Goal: Task Accomplishment & Management: Use online tool/utility

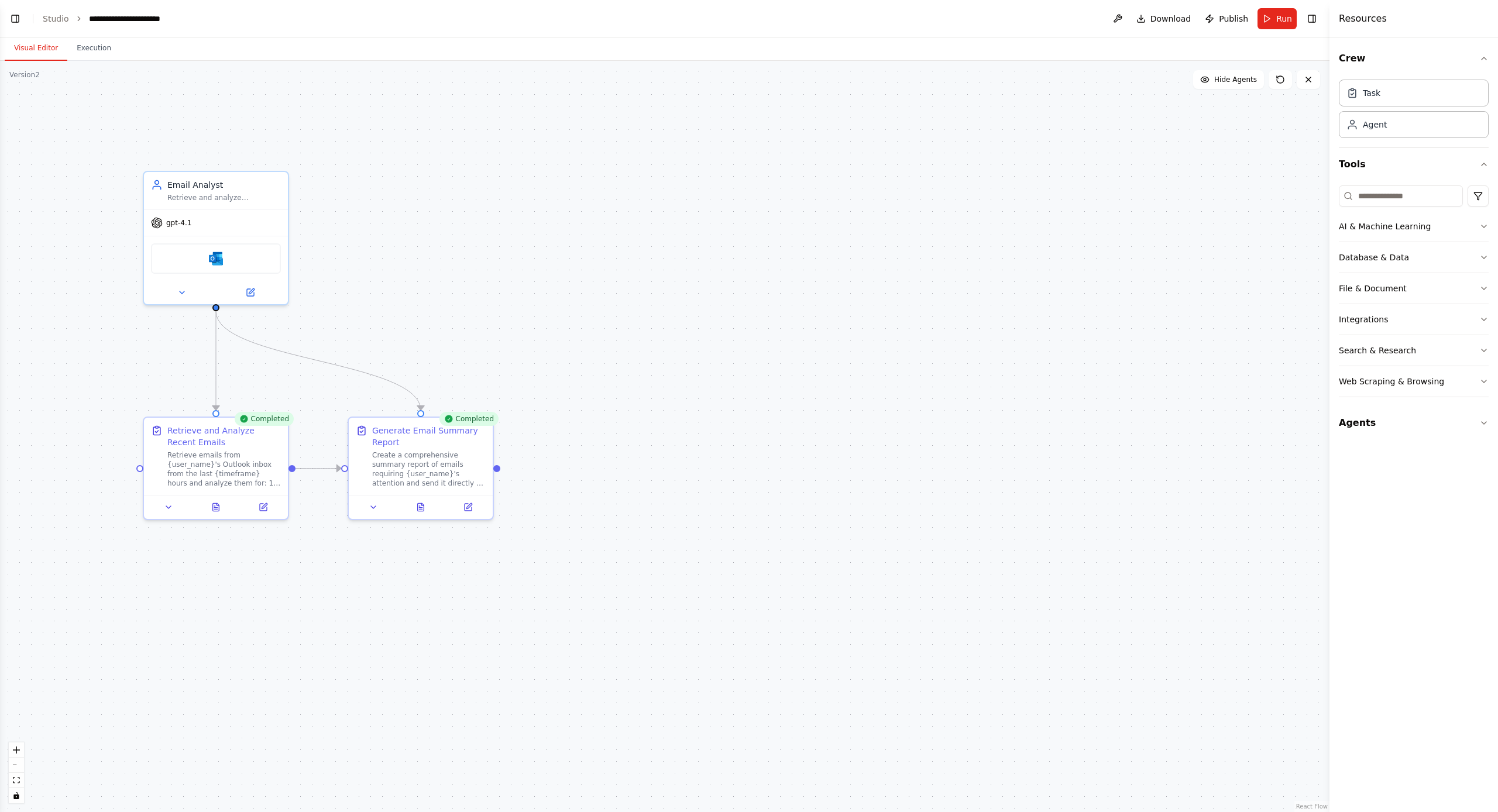
scroll to position [1667, 0]
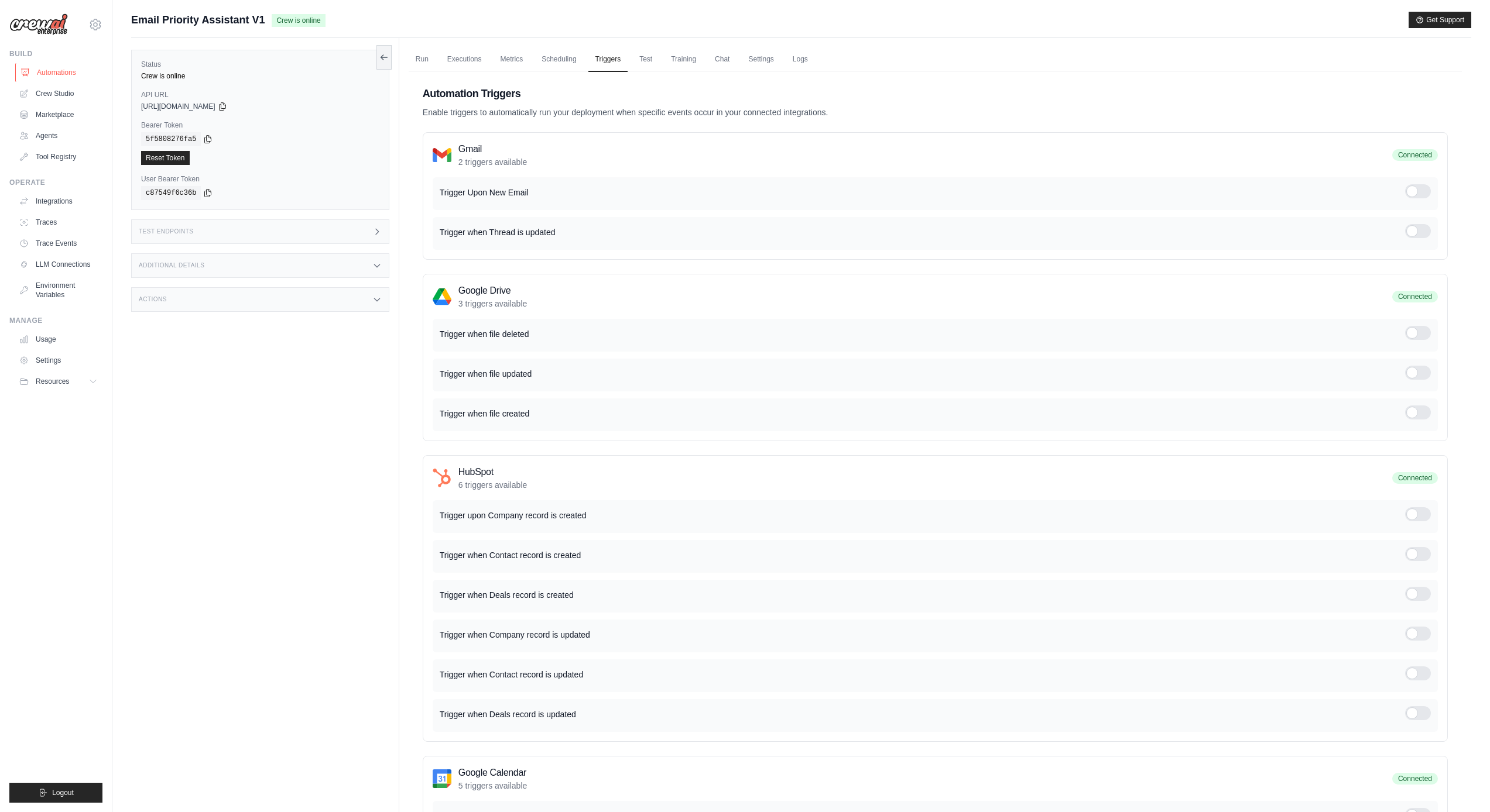
click at [54, 73] on link "Automations" at bounding box center [59, 72] width 88 height 19
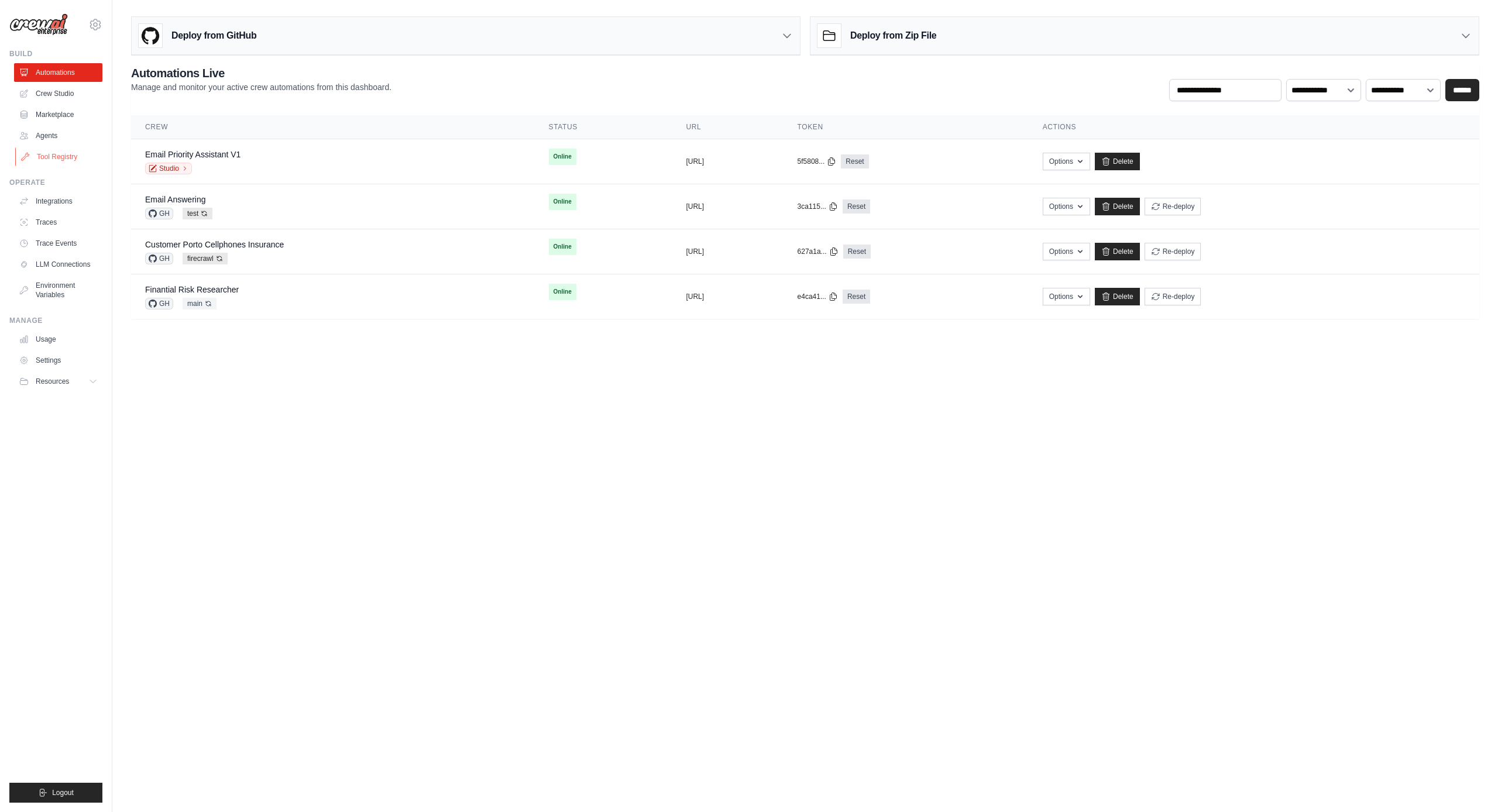
click at [68, 156] on link "Tool Registry" at bounding box center [59, 157] width 88 height 19
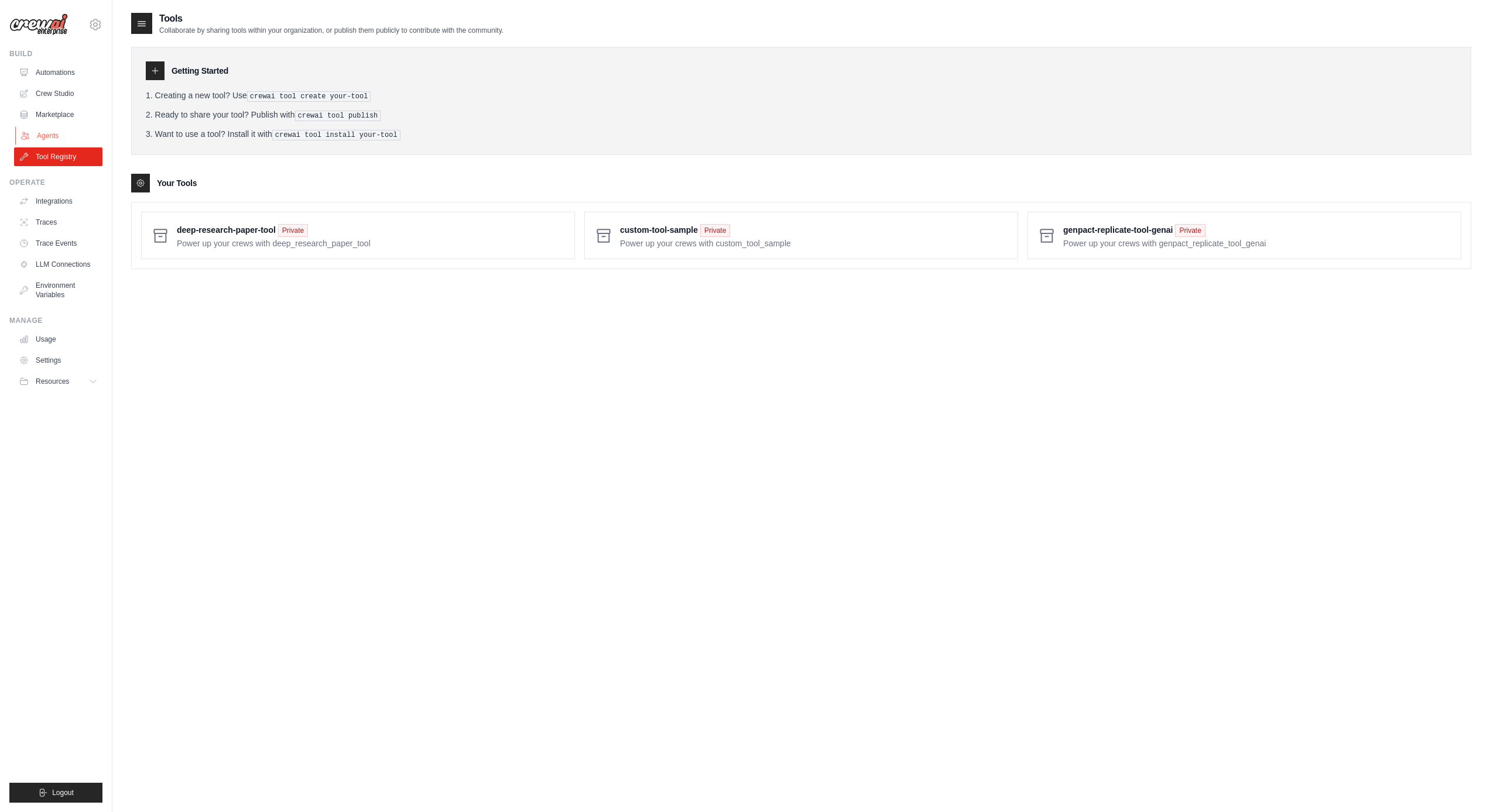
click at [72, 133] on link "Agents" at bounding box center [59, 136] width 88 height 19
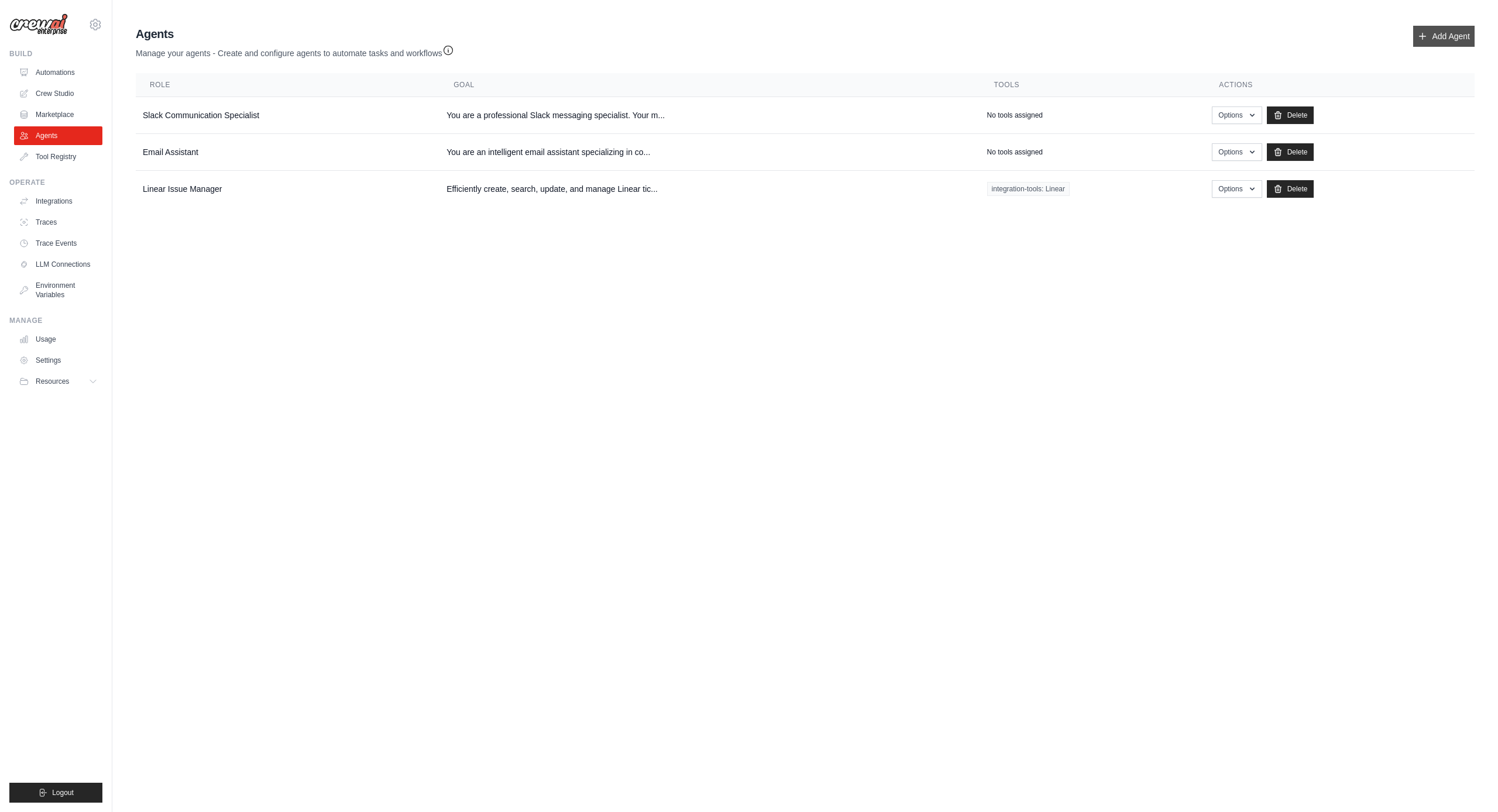
click at [1424, 35] on icon at bounding box center [1422, 36] width 9 height 9
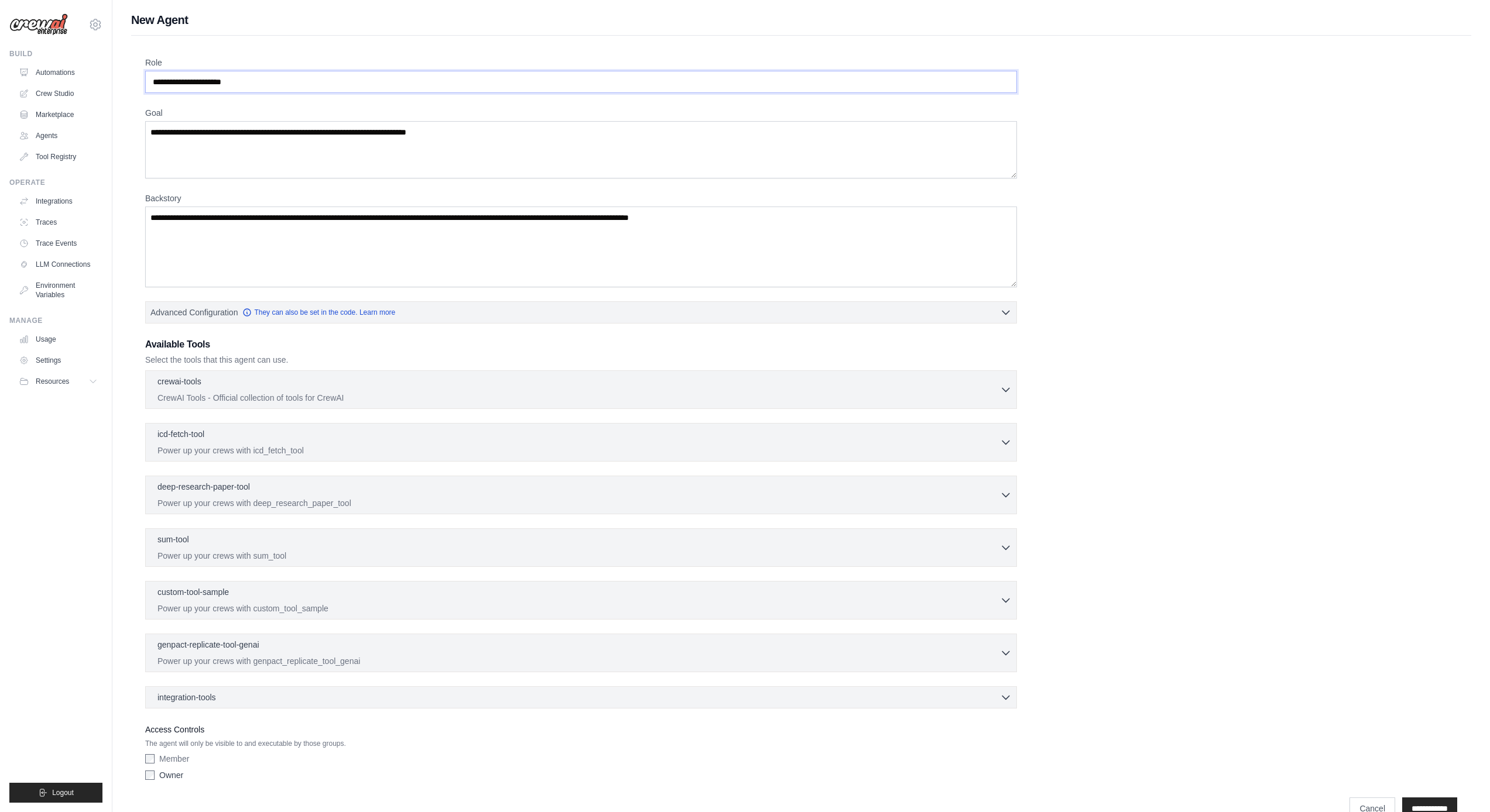
click at [192, 82] on input "Role" at bounding box center [581, 82] width 872 height 22
click at [62, 69] on link "Automations" at bounding box center [59, 72] width 88 height 19
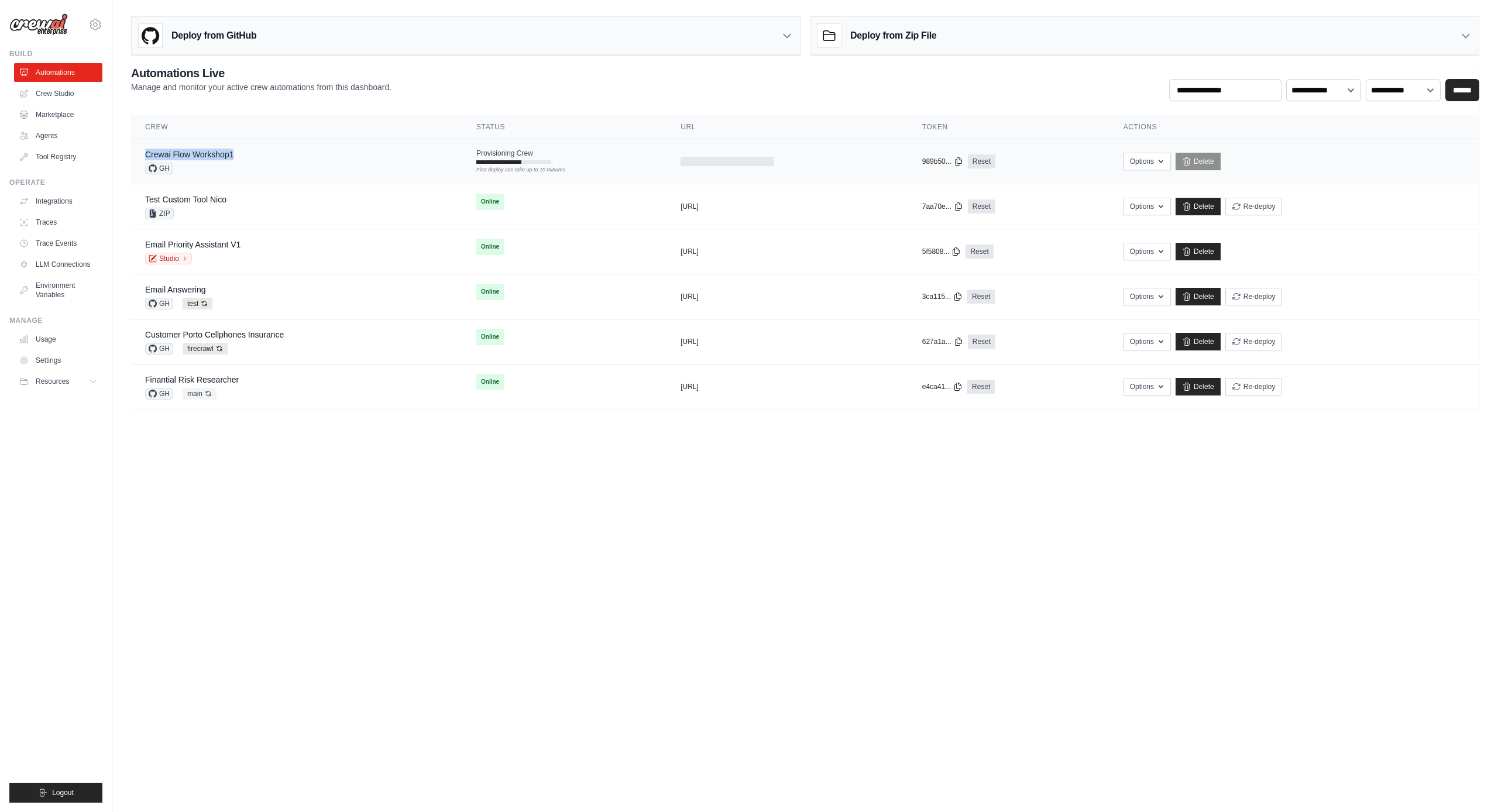
drag, startPoint x: 222, startPoint y: 153, endPoint x: 146, endPoint y: 155, distance: 76.0
click at [146, 155] on div "Crewai Flow Workshop1 GH" at bounding box center [296, 162] width 303 height 26
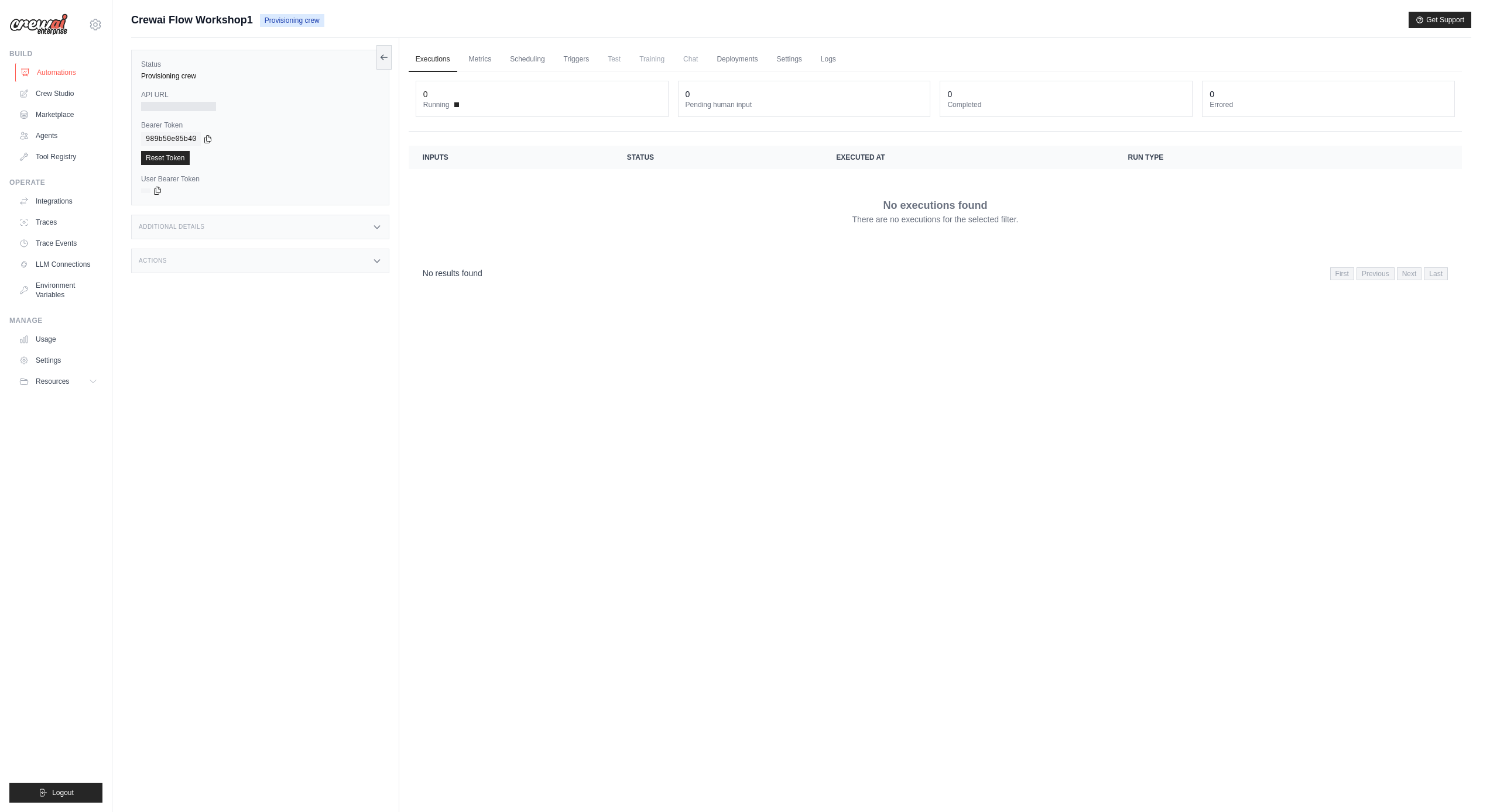
click at [28, 67] on link "Automations" at bounding box center [59, 72] width 88 height 19
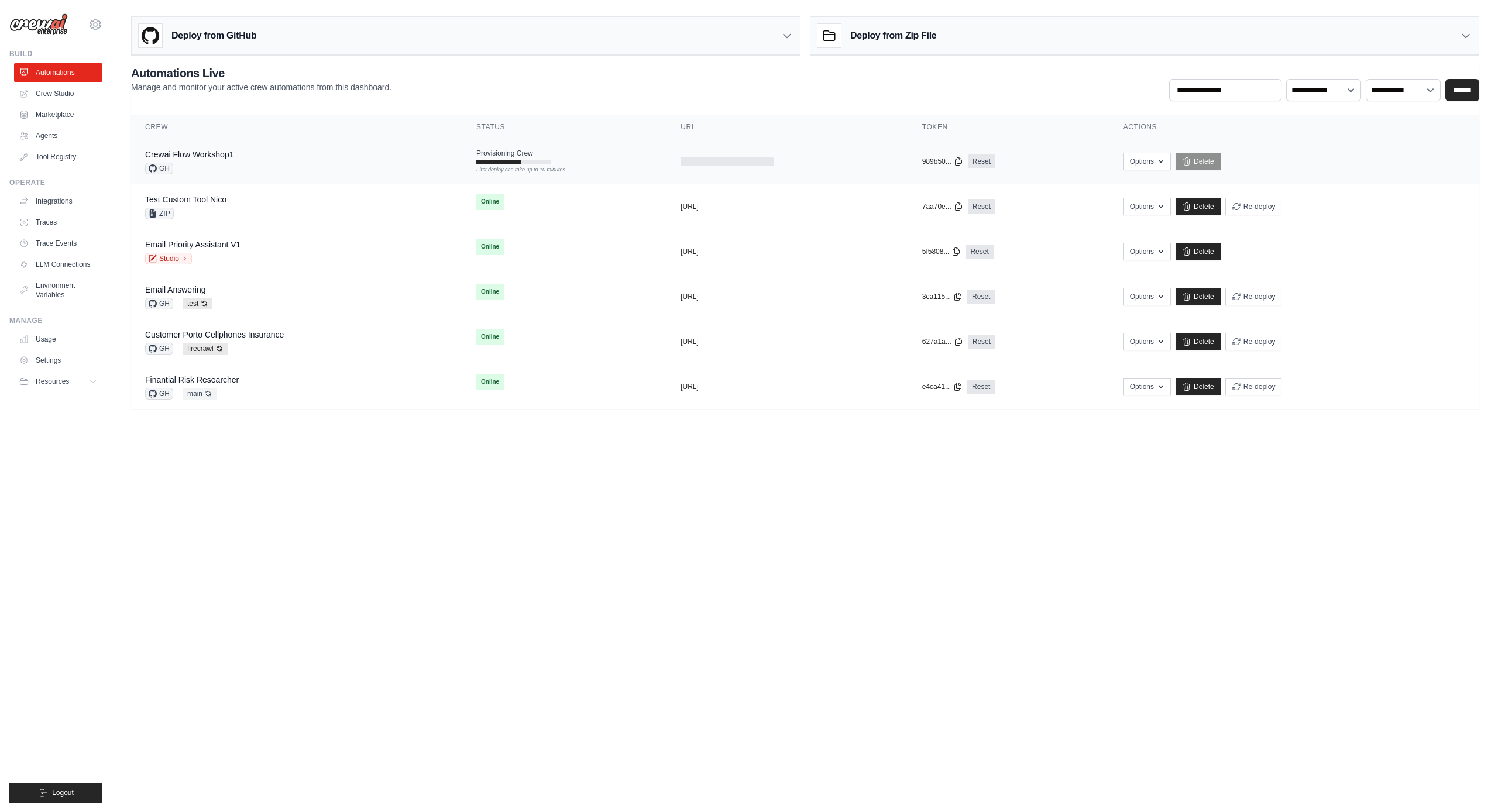
click at [258, 164] on div "Crewai Flow Workshop1 GH" at bounding box center [296, 162] width 303 height 26
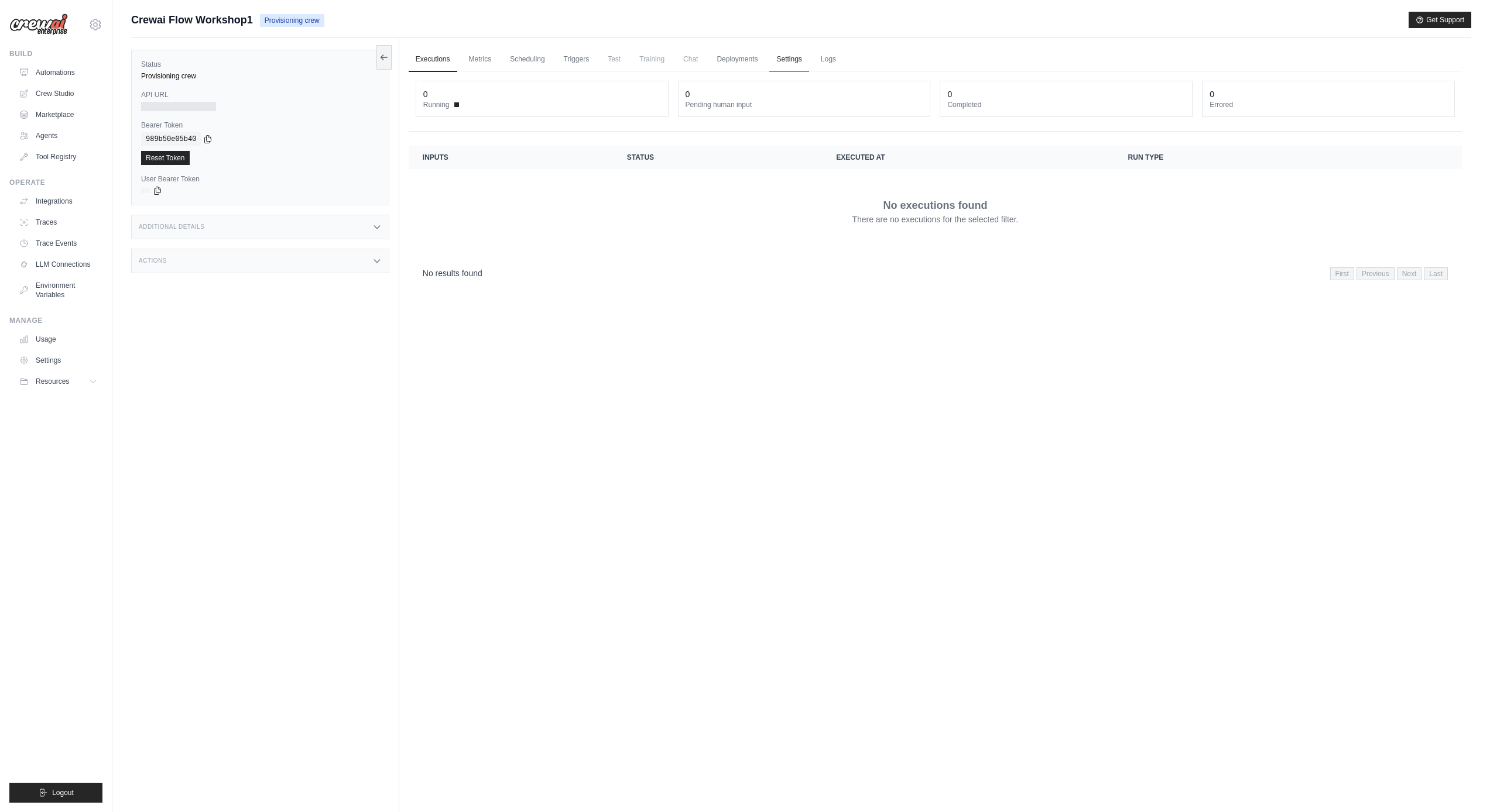
click at [792, 62] on link "Settings" at bounding box center [789, 59] width 39 height 24
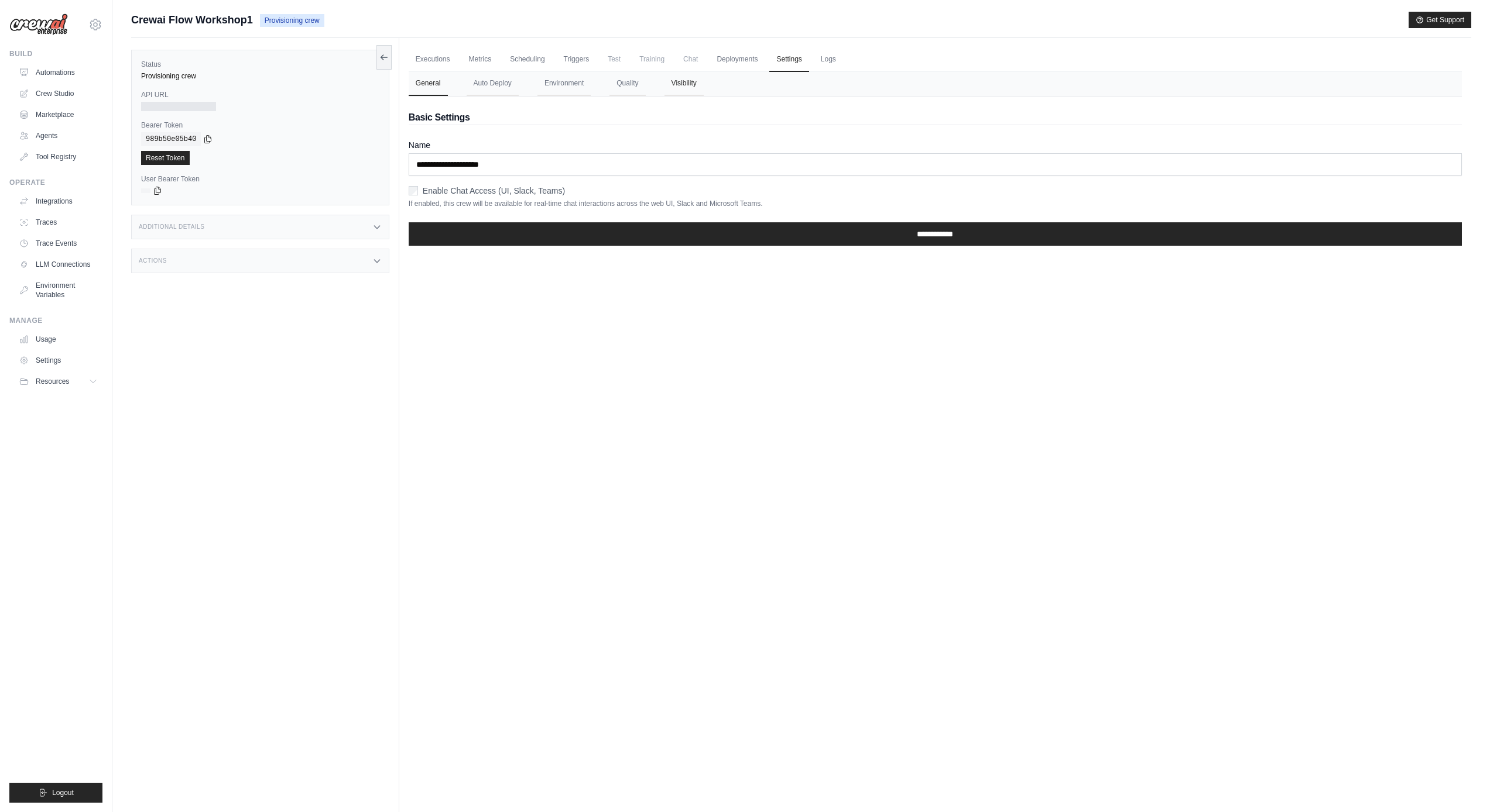
click at [689, 85] on button "Visibility" at bounding box center [684, 84] width 39 height 24
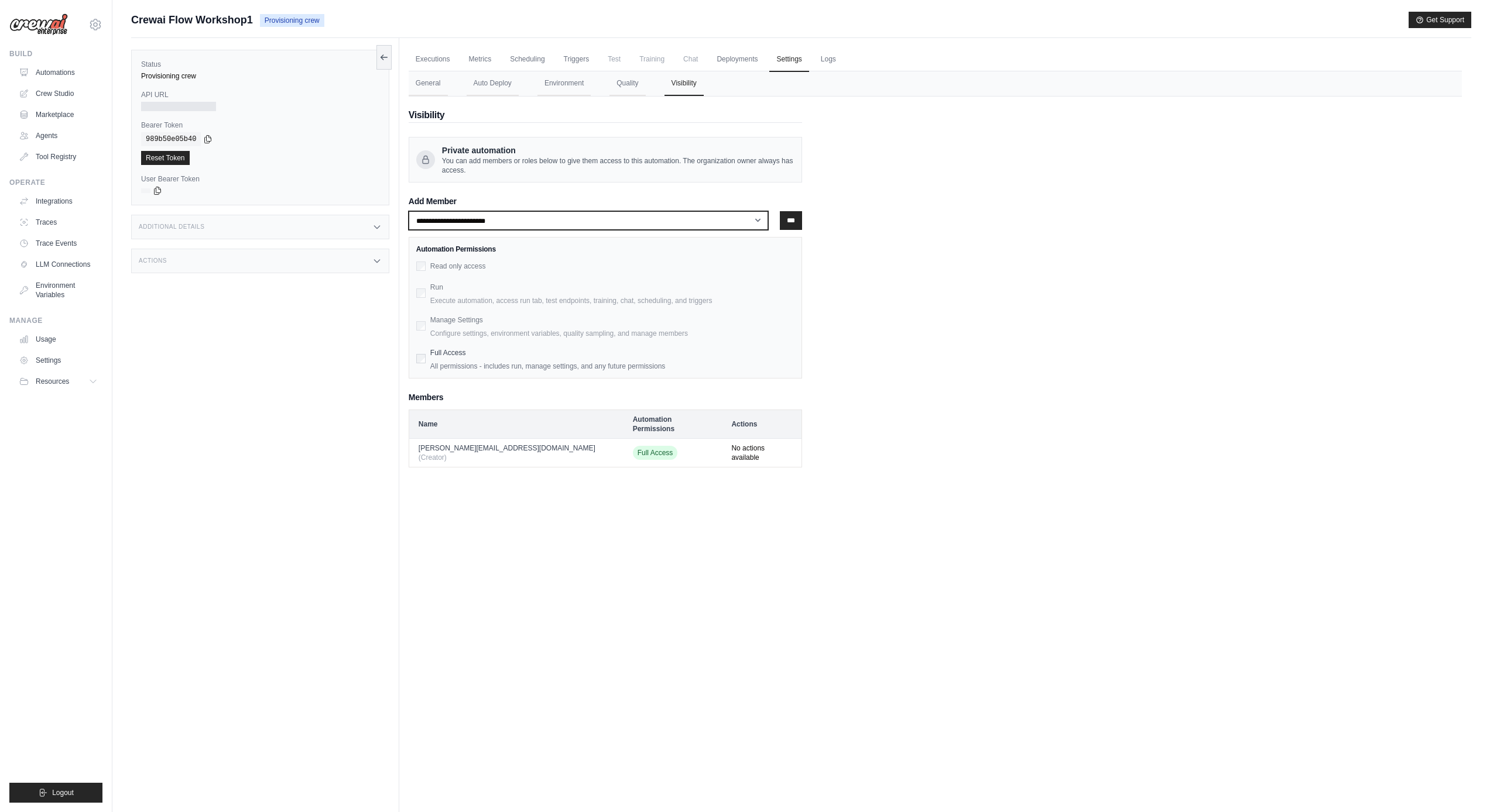
select select "**********"
click at [791, 221] on input "***" at bounding box center [791, 220] width 22 height 19
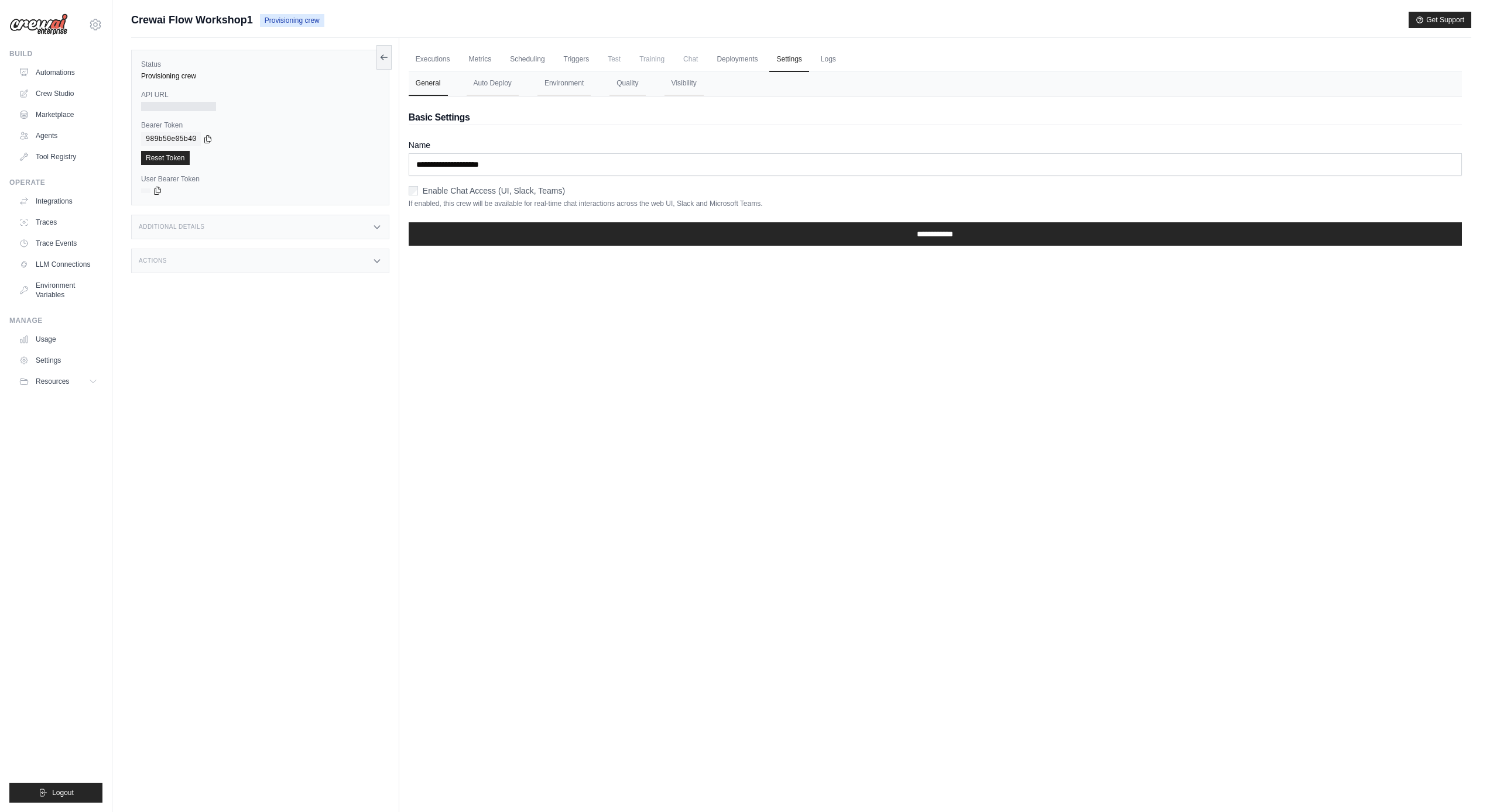
drag, startPoint x: 127, startPoint y: 20, endPoint x: 252, endPoint y: 20, distance: 125.0
click at [252, 20] on div "Submit a support request Describe your issue or question * Please be specific a…" at bounding box center [801, 431] width 1377 height 838
copy span "Crewai Flow Workshop1"
click at [66, 69] on link "Automations" at bounding box center [59, 72] width 88 height 19
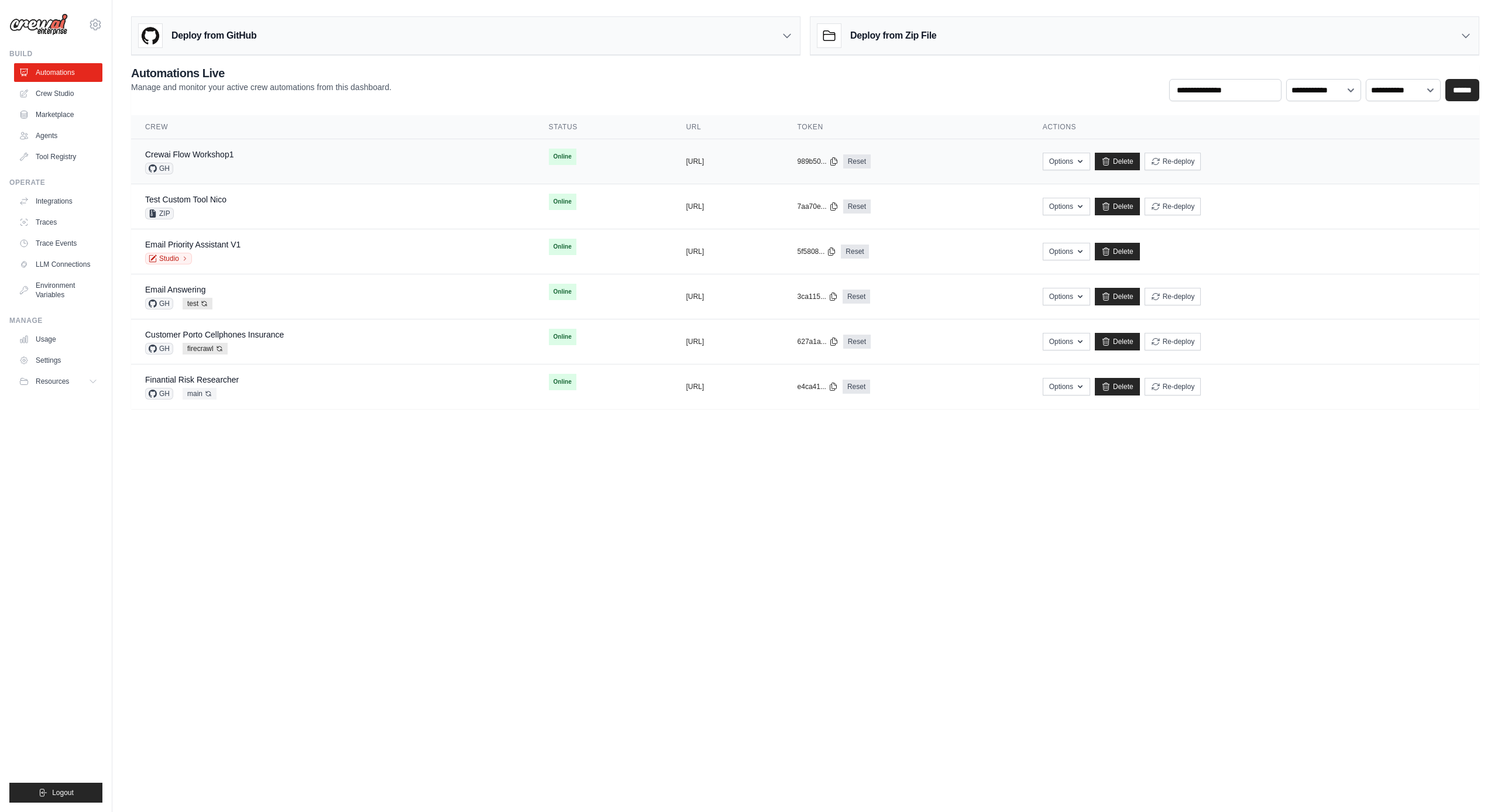
click at [261, 161] on div "Crewai Flow Workshop1 GH" at bounding box center [333, 162] width 376 height 26
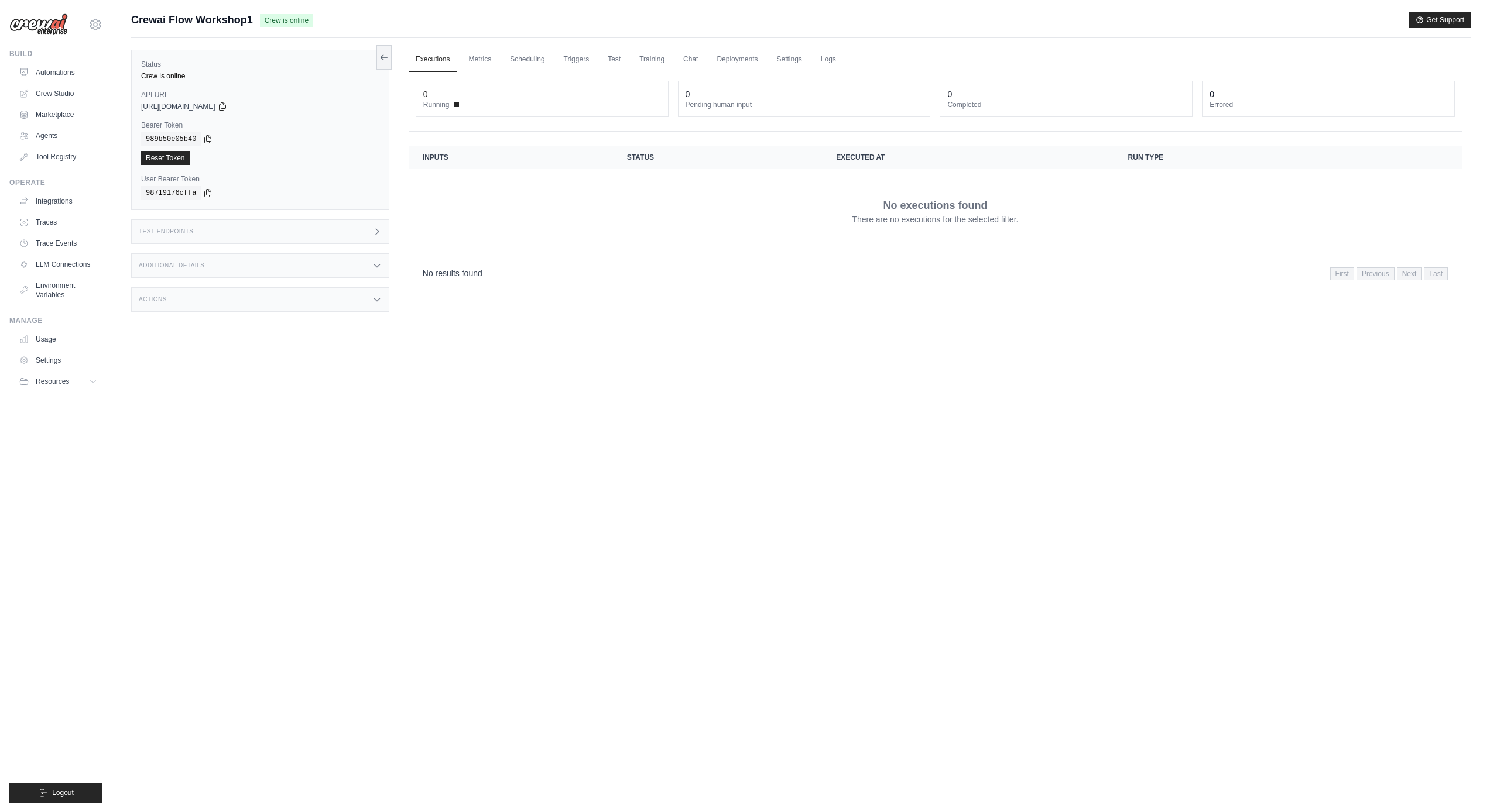
click at [297, 228] on div "Test Endpoints" at bounding box center [260, 232] width 258 height 24
click at [469, 264] on h1 "/inputs" at bounding box center [477, 266] width 127 height 12
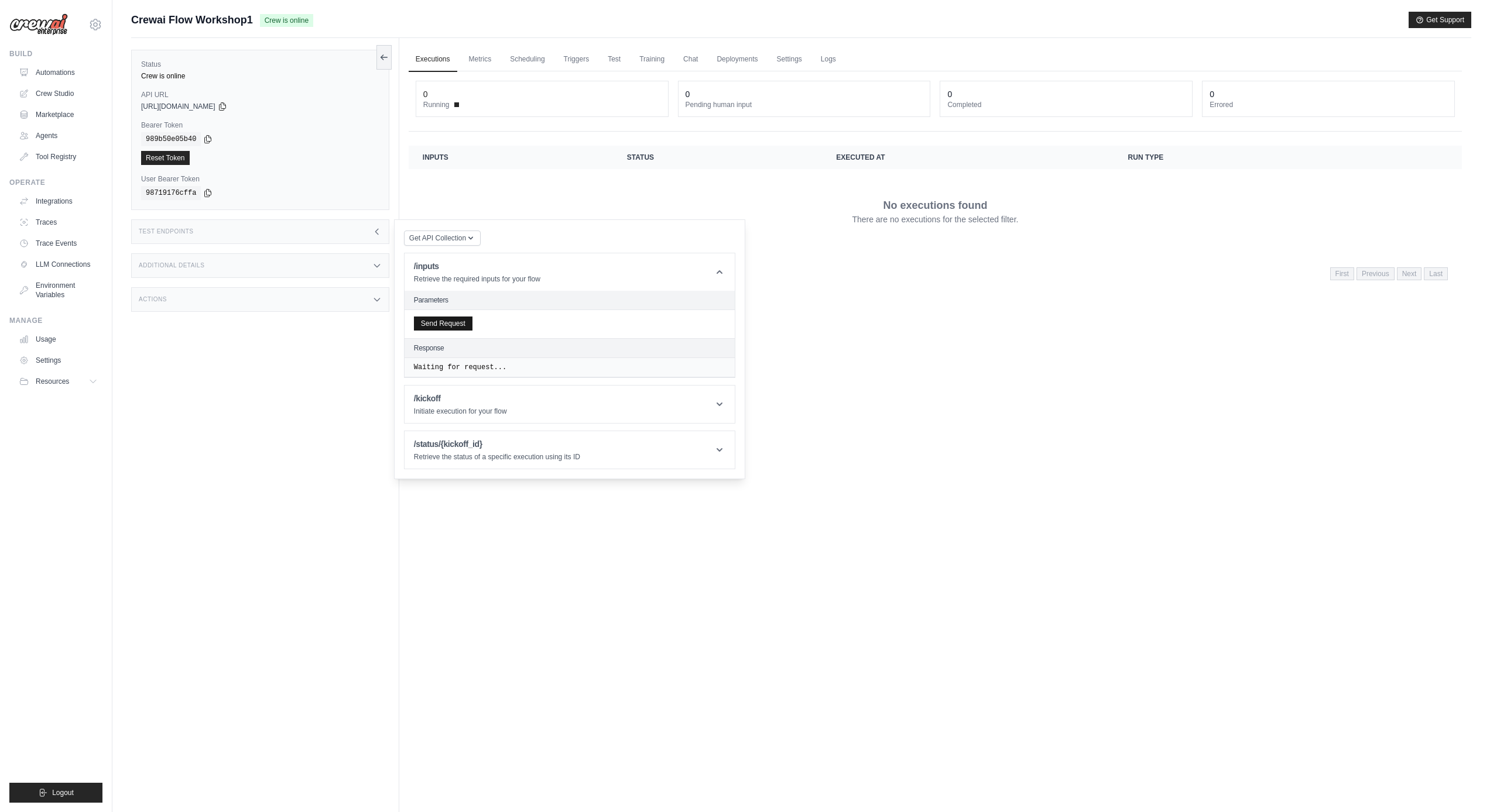
click at [461, 322] on button "Send Request" at bounding box center [443, 323] width 59 height 14
click at [304, 371] on div "Status Crew is online API URL copied https://crewai-flow-workshop1-56e5edd1-4e1…" at bounding box center [265, 444] width 268 height 812
click at [39, 78] on link "Automations" at bounding box center [59, 72] width 88 height 19
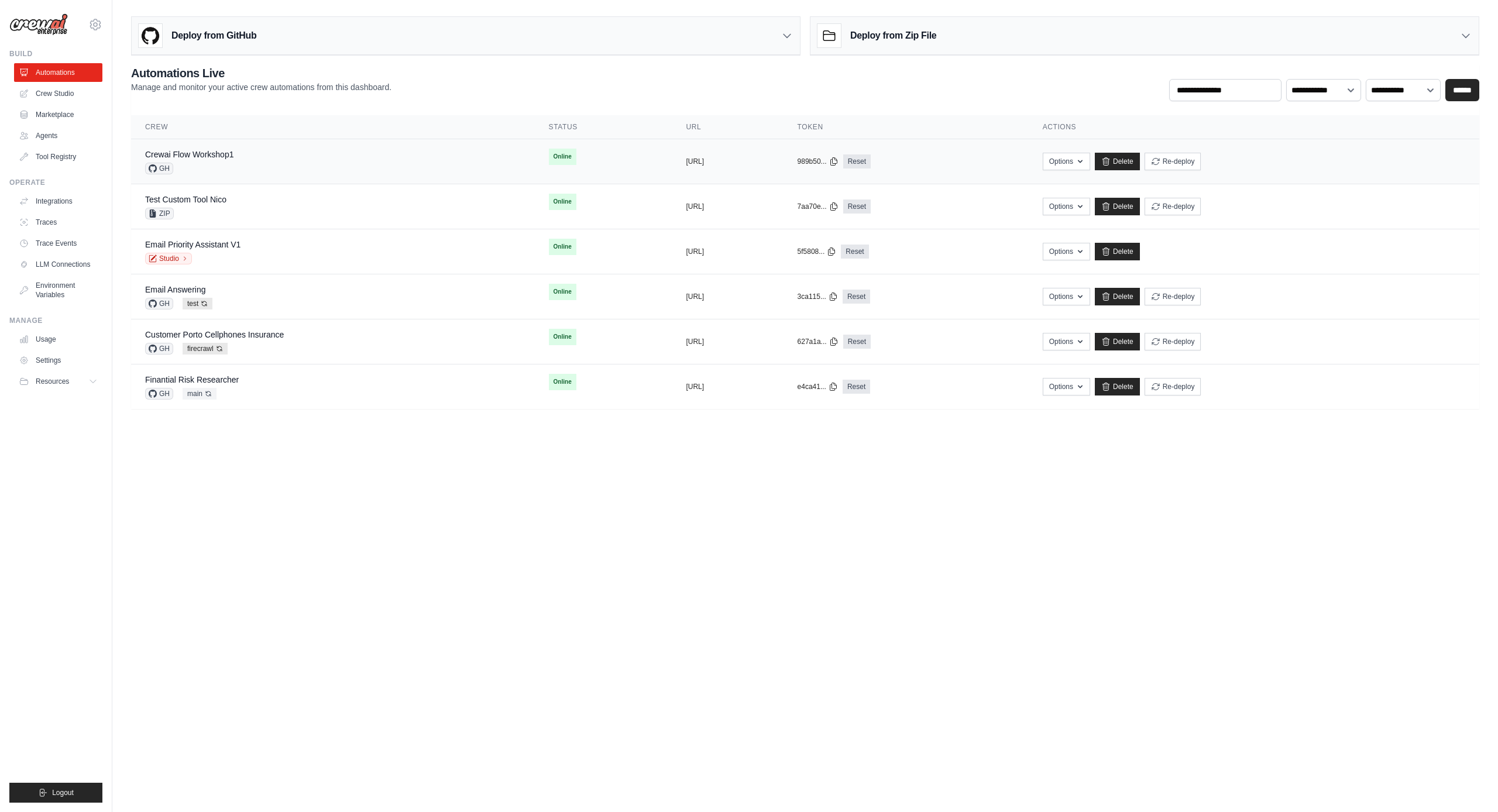
click at [310, 164] on div "Crewai Flow Workshop1 GH" at bounding box center [333, 162] width 376 height 26
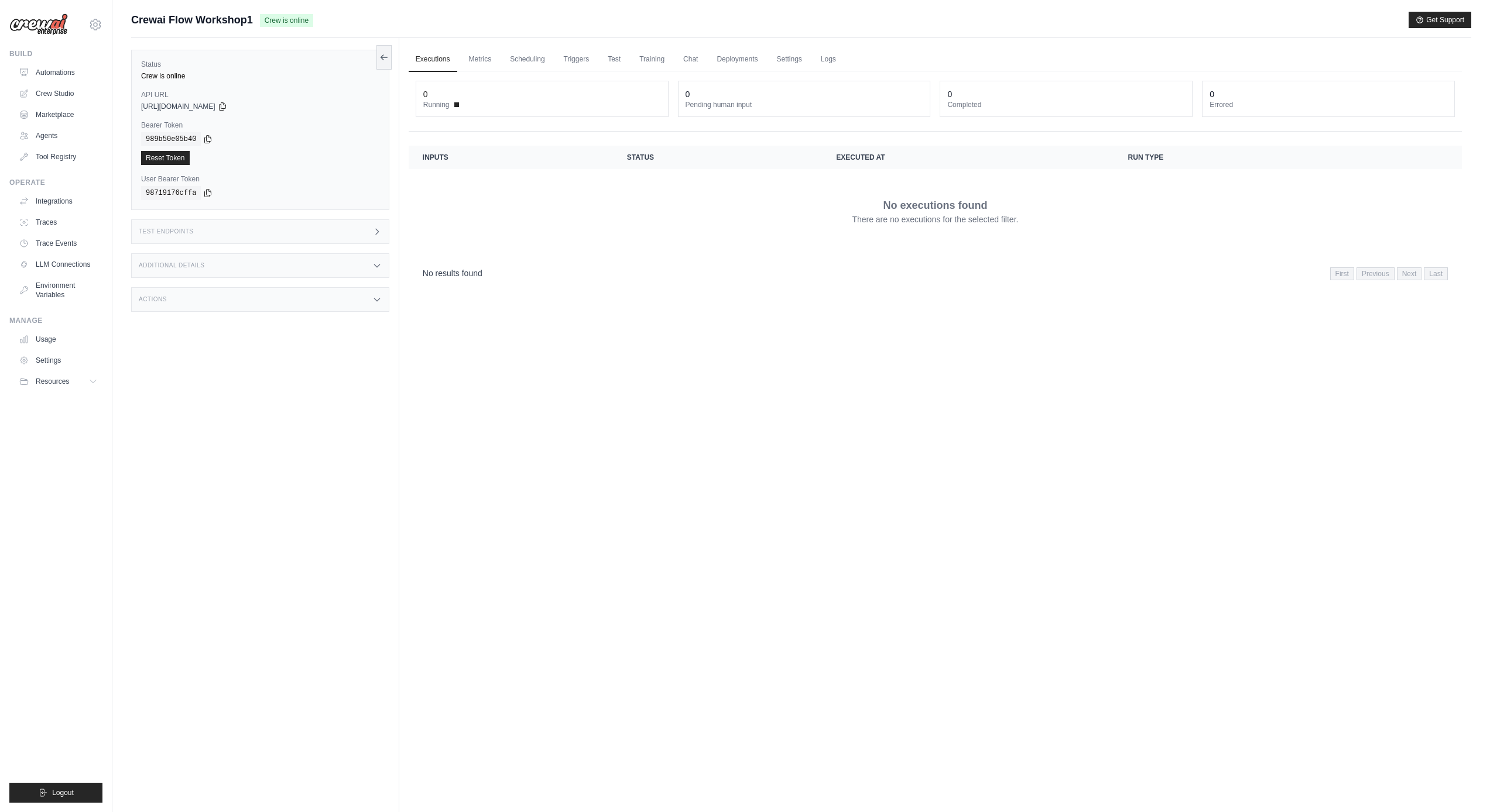
click at [294, 228] on div "Test Endpoints" at bounding box center [260, 232] width 258 height 24
click at [473, 266] on h1 "/inputs" at bounding box center [477, 266] width 127 height 12
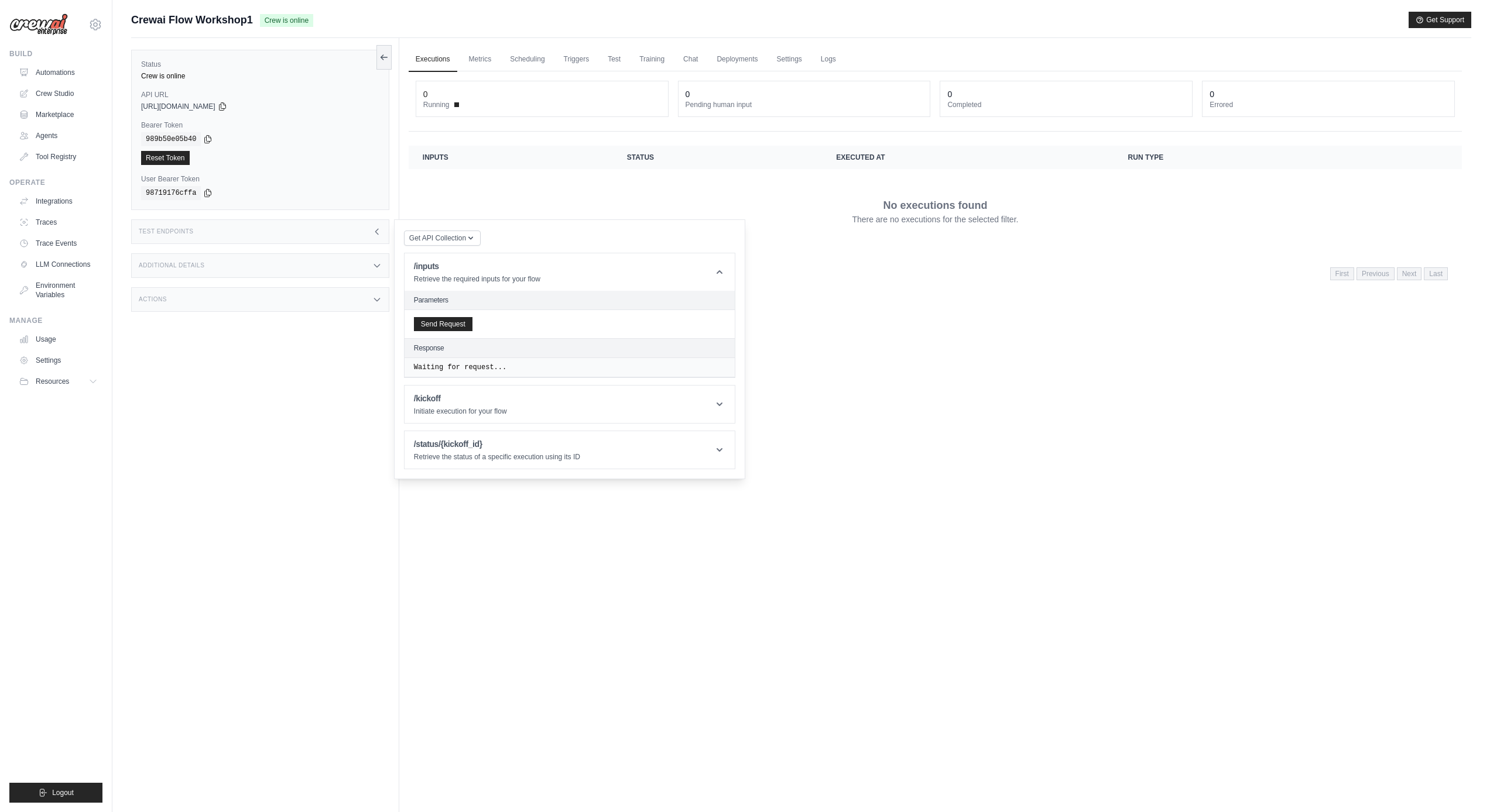
click at [462, 315] on div "Send Request" at bounding box center [569, 324] width 330 height 28
click at [462, 319] on button "Send Request" at bounding box center [443, 323] width 59 height 14
click at [814, 59] on link "Logs" at bounding box center [828, 59] width 29 height 24
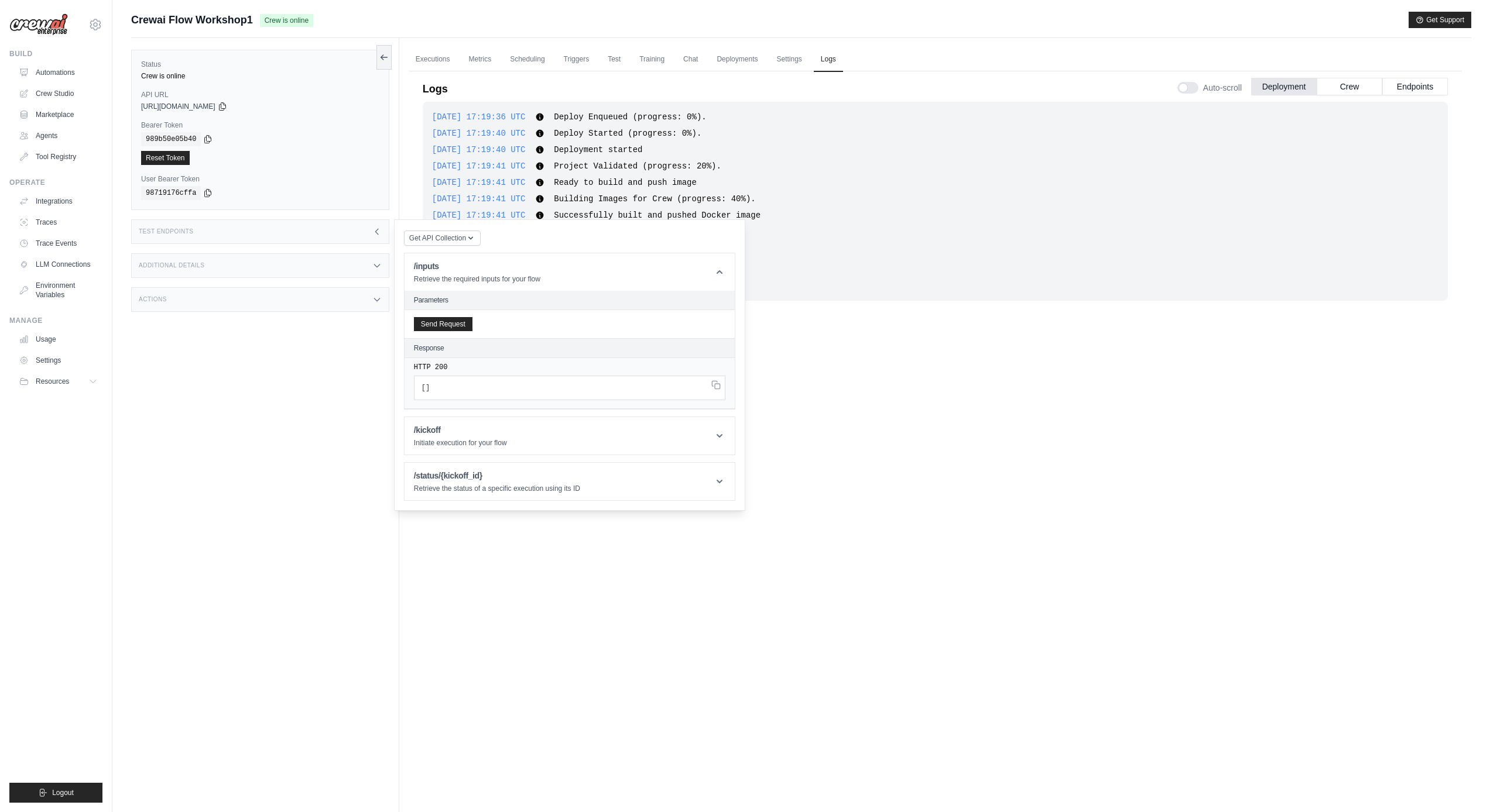
click at [874, 170] on div "[DATE] 17:19:41 UTC Project Validated (progress: 20%). Show more Show less" at bounding box center [935, 166] width 1006 height 12
click at [873, 384] on div "[DATE] 17:19:36 UTC Deploy Enqueued (progress: 0%). Show more Show less [DATE] …" at bounding box center [935, 426] width 1025 height 649
click at [376, 229] on icon at bounding box center [376, 231] width 9 height 9
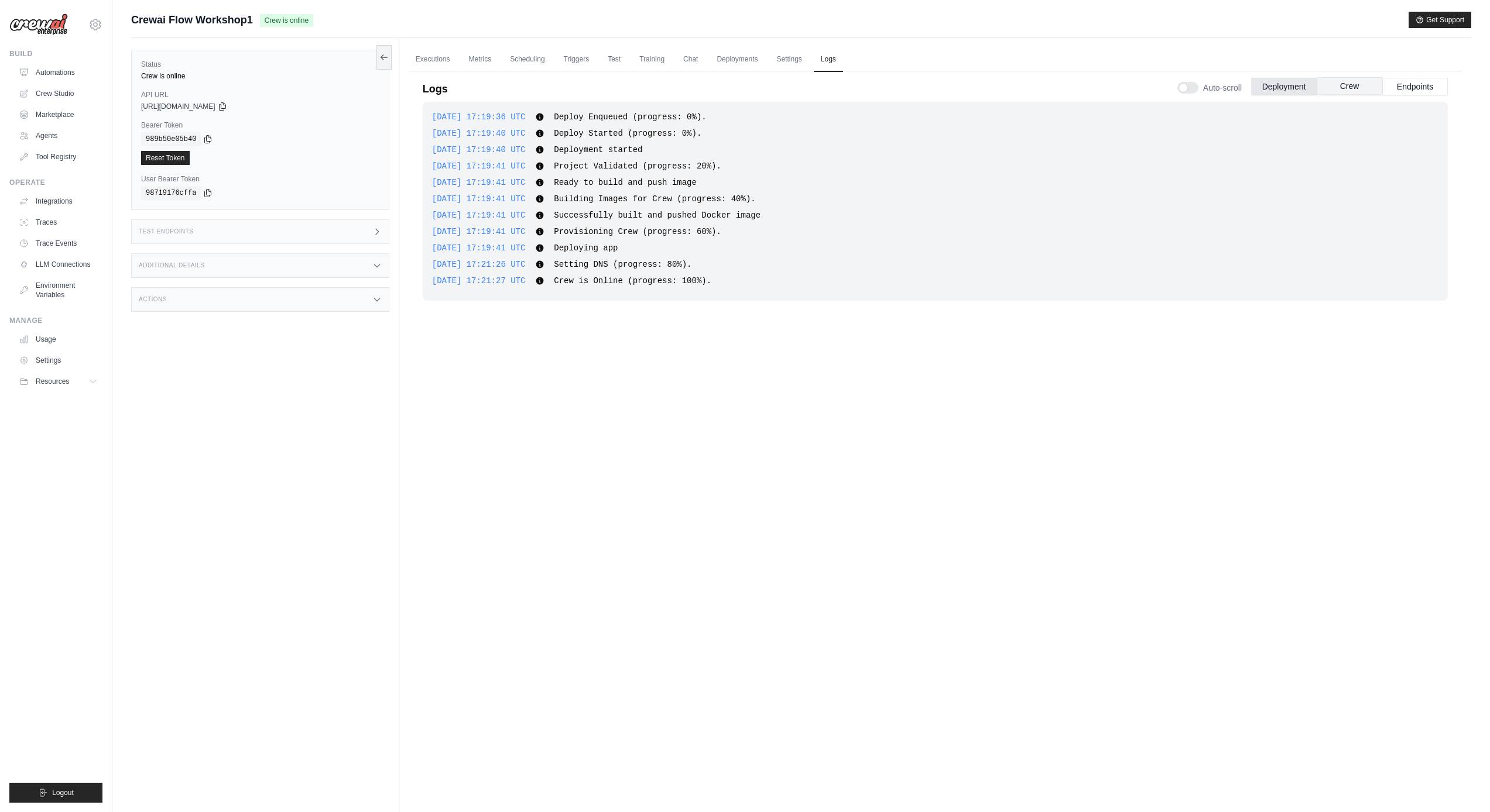
click at [1349, 87] on button "Crew" at bounding box center [1349, 86] width 66 height 18
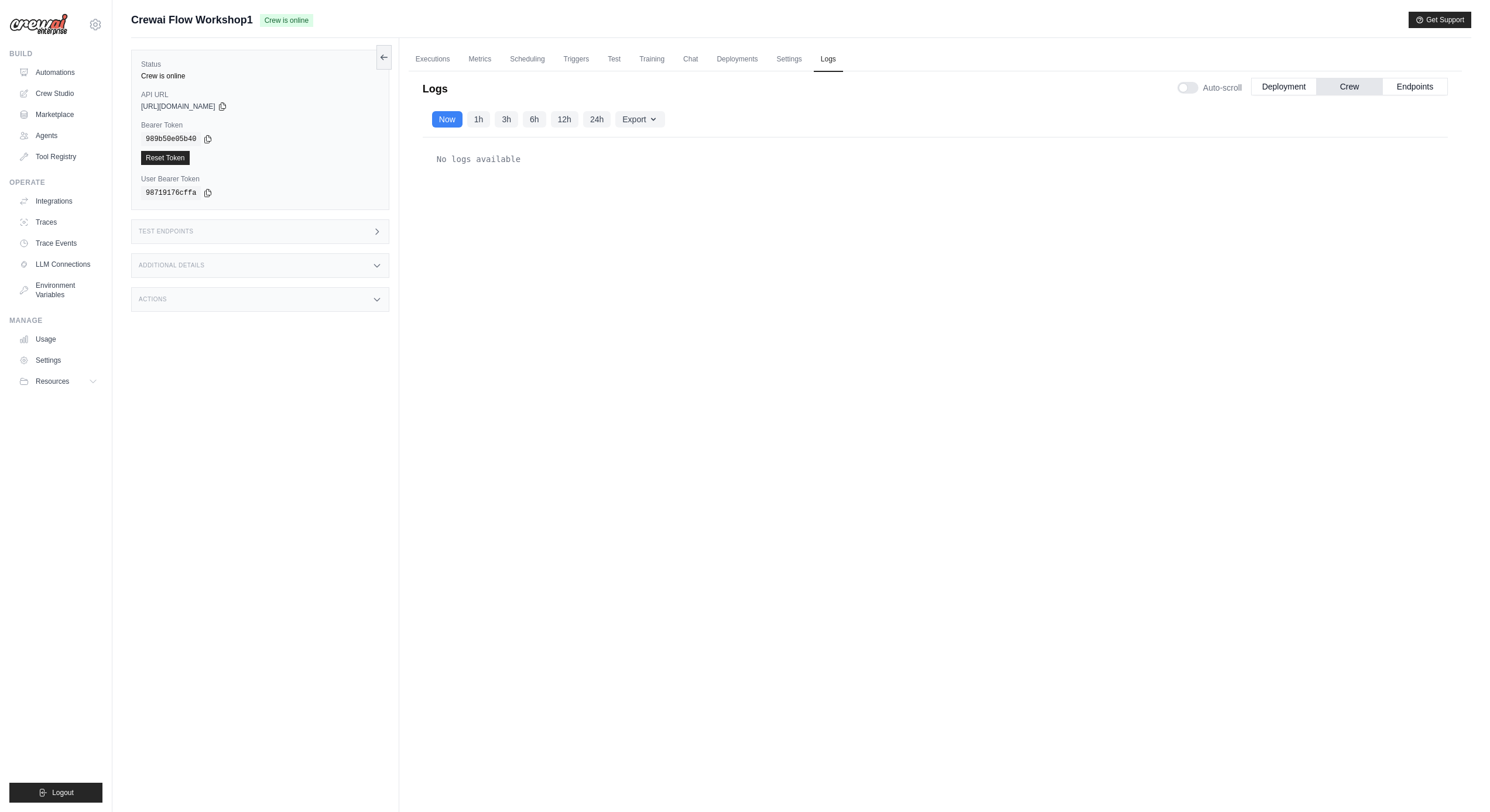
click at [328, 220] on div "Test Endpoints" at bounding box center [260, 232] width 258 height 24
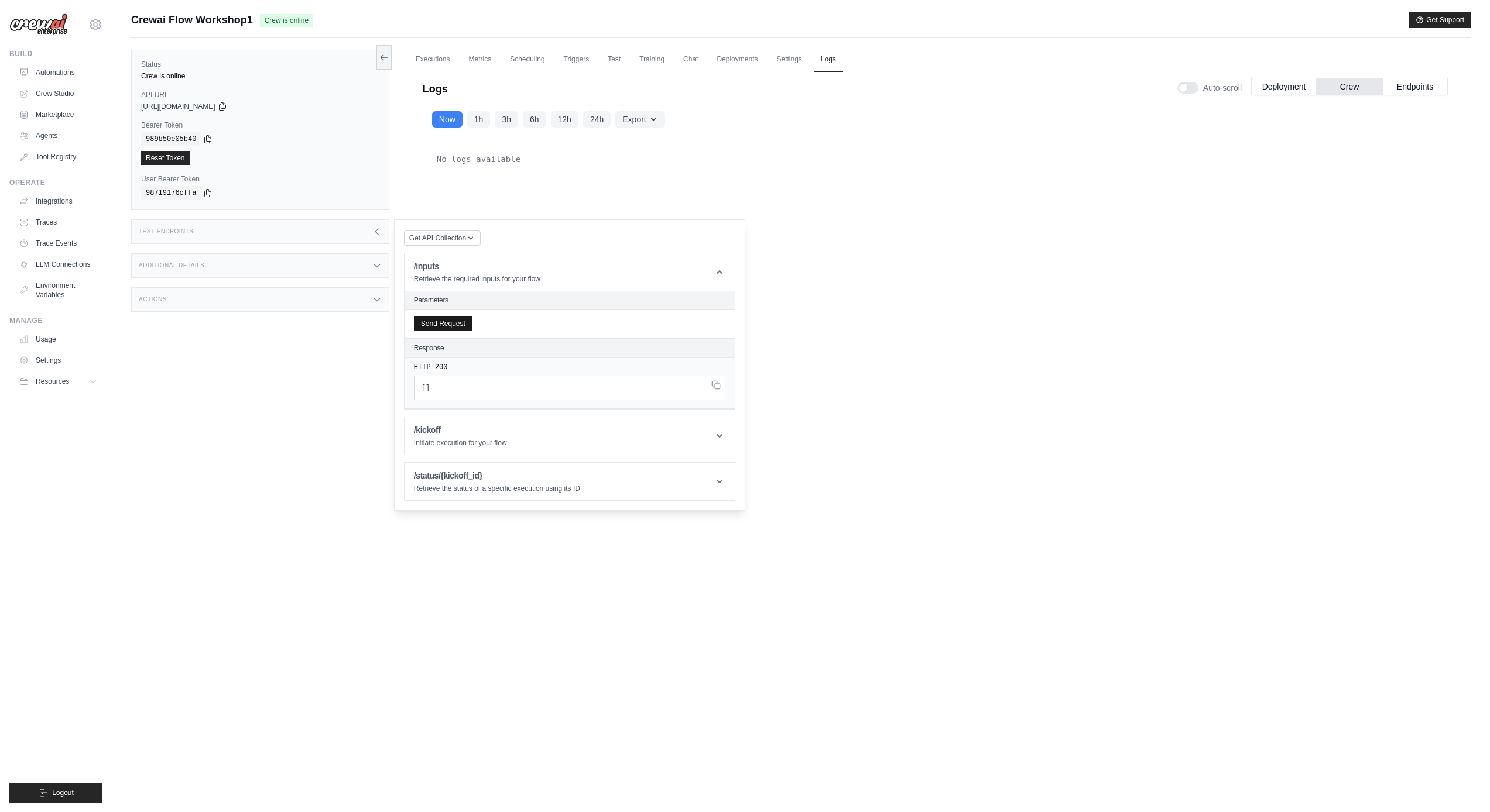
click at [467, 322] on button "Send Request" at bounding box center [443, 323] width 59 height 14
click at [353, 223] on div "Test Endpoints" at bounding box center [260, 232] width 258 height 24
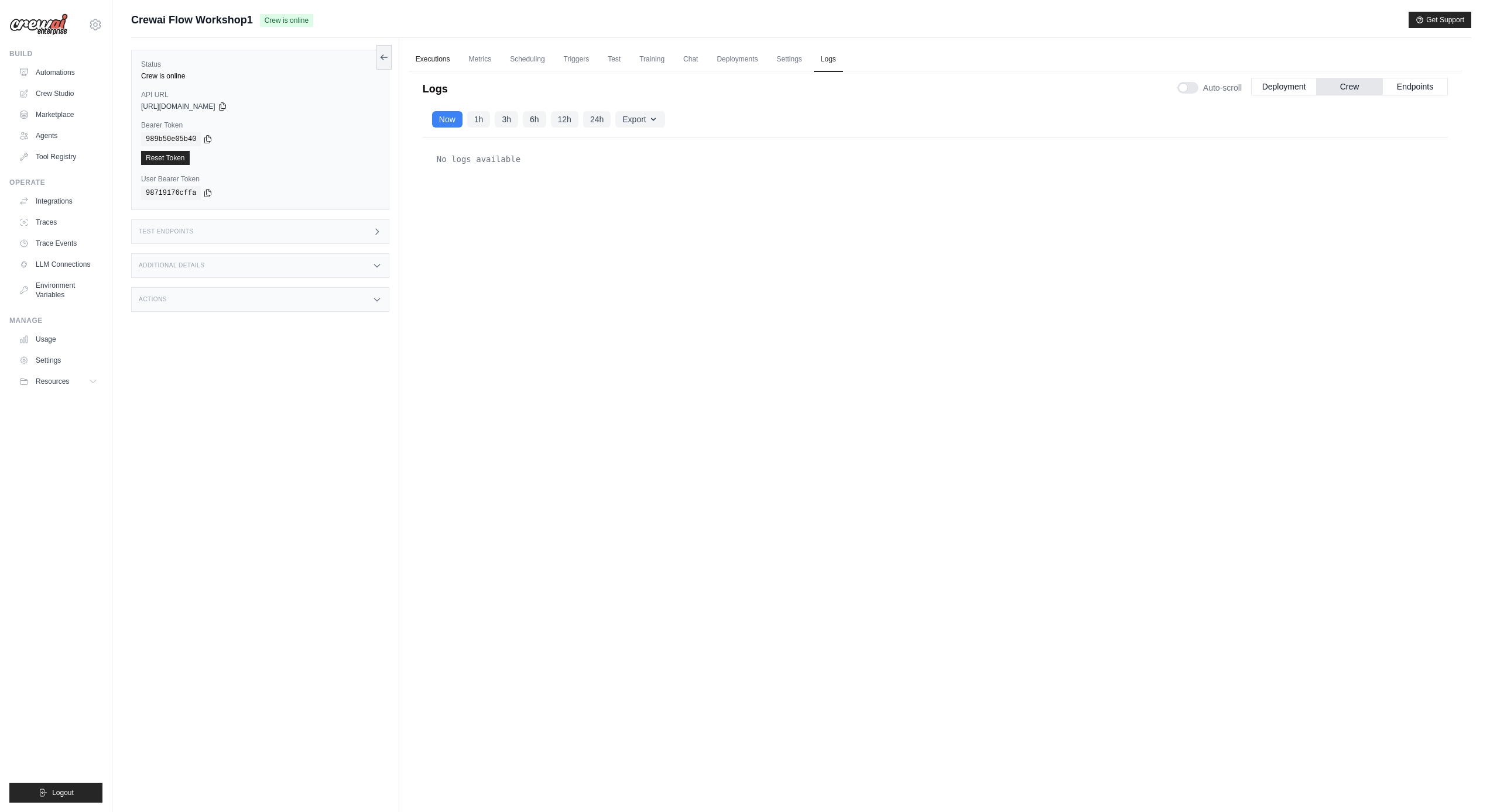
click at [446, 54] on link "Executions" at bounding box center [433, 59] width 48 height 24
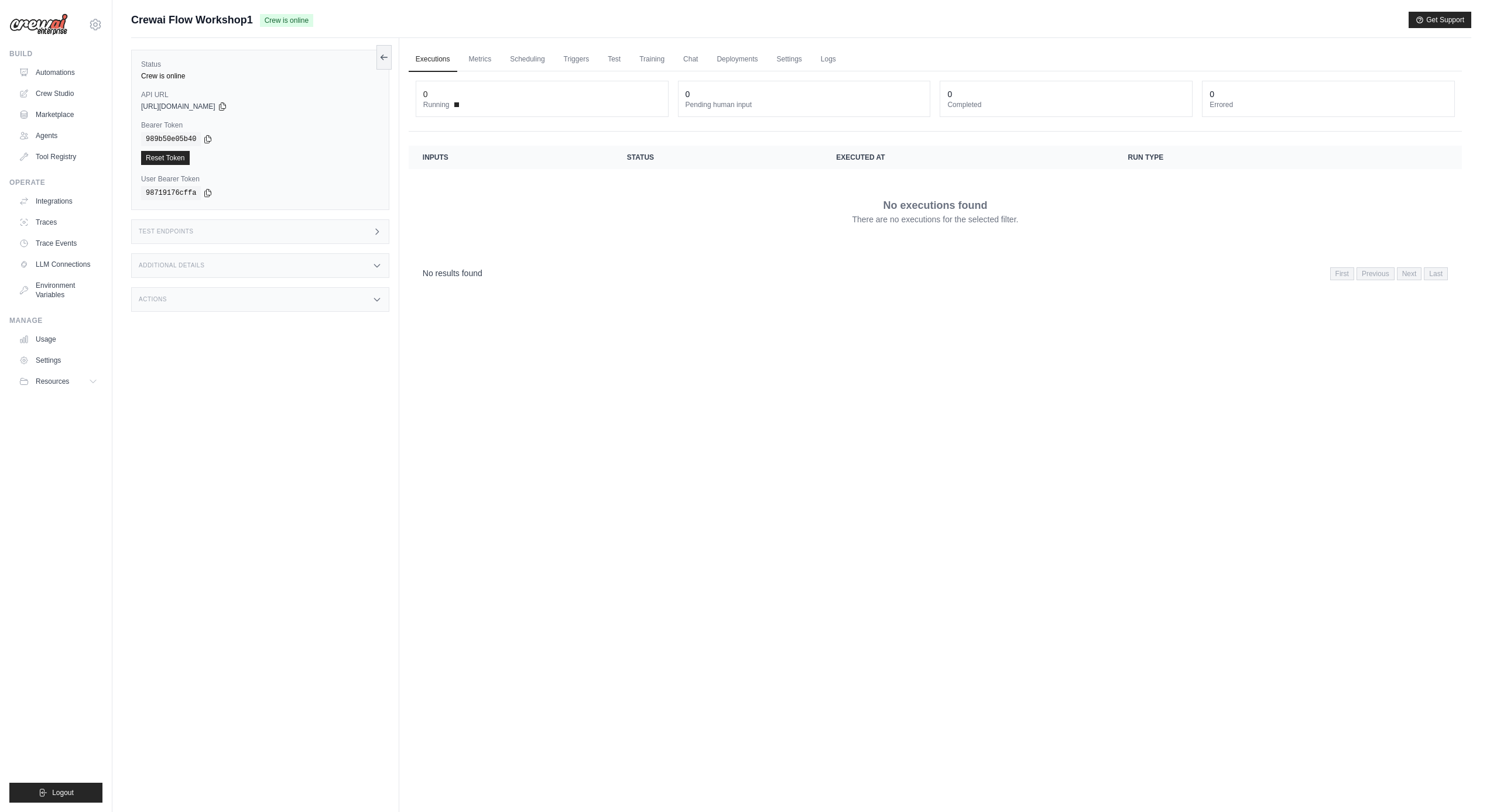
click at [364, 228] on div "Test Endpoints" at bounding box center [260, 232] width 258 height 24
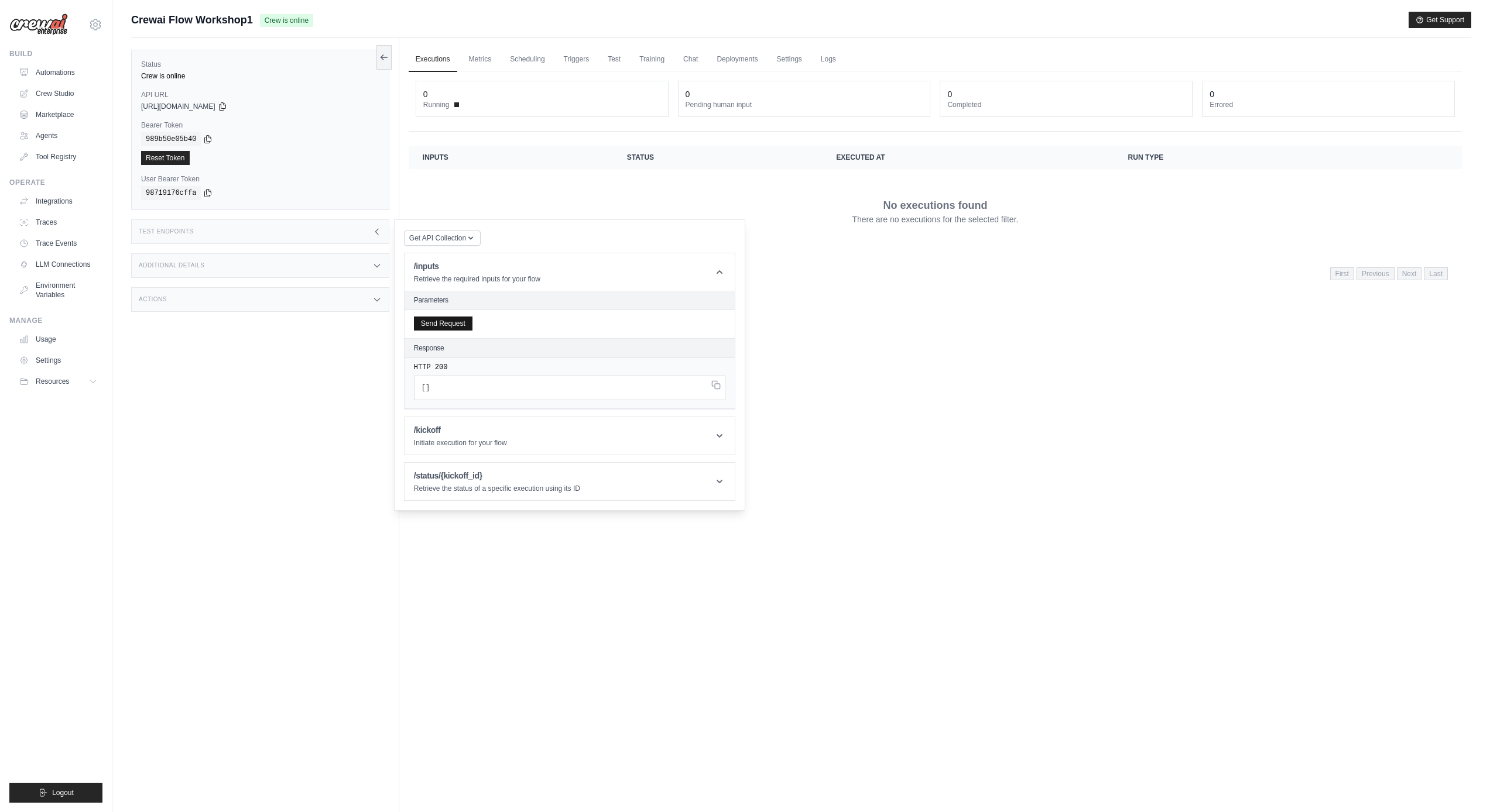
click at [470, 319] on button "Send Request" at bounding box center [443, 323] width 59 height 14
click at [465, 324] on button "Send Request" at bounding box center [443, 323] width 59 height 14
